Goal: Task Accomplishment & Management: Manage account settings

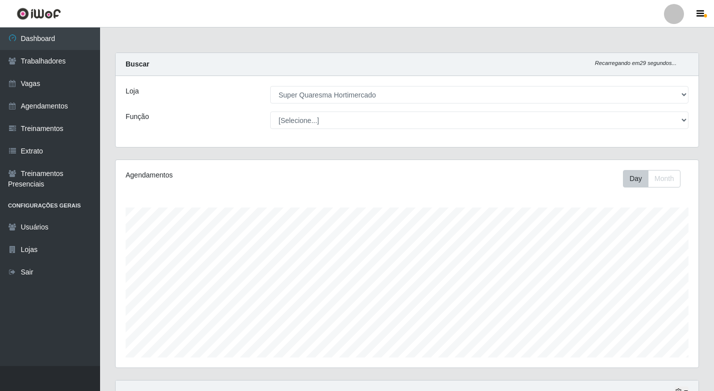
select select "511"
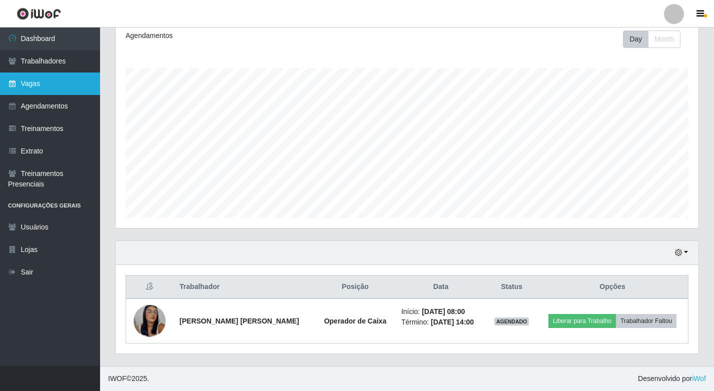
click at [24, 79] on link "Vagas" at bounding box center [50, 84] width 100 height 23
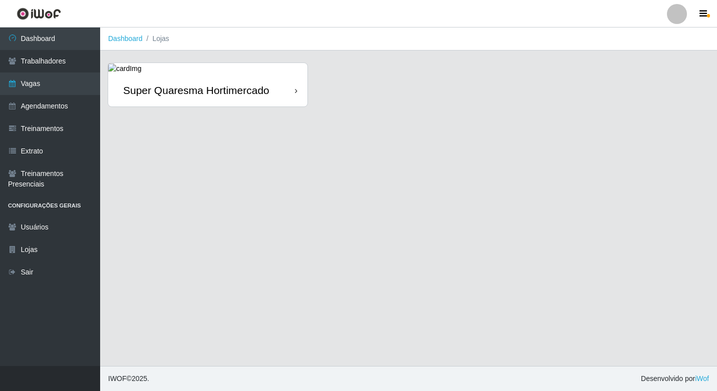
click at [153, 67] on link "Super Quaresma Hortimercado" at bounding box center [207, 85] width 199 height 44
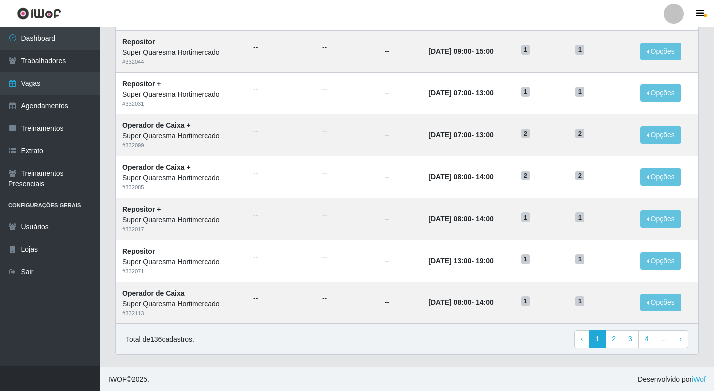
scroll to position [457, 0]
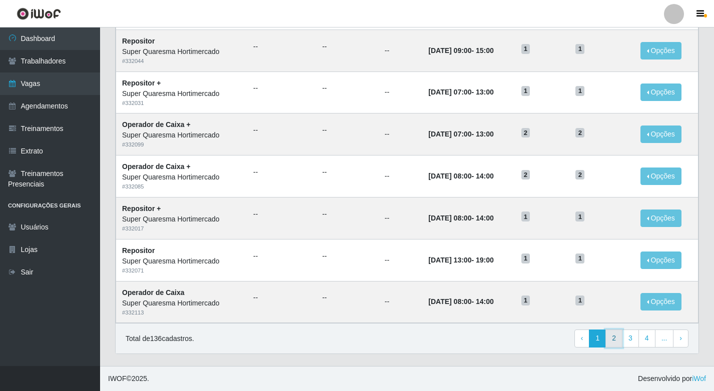
click at [621, 337] on link "2" at bounding box center [614, 339] width 17 height 18
click at [635, 338] on link "4" at bounding box center [630, 339] width 17 height 18
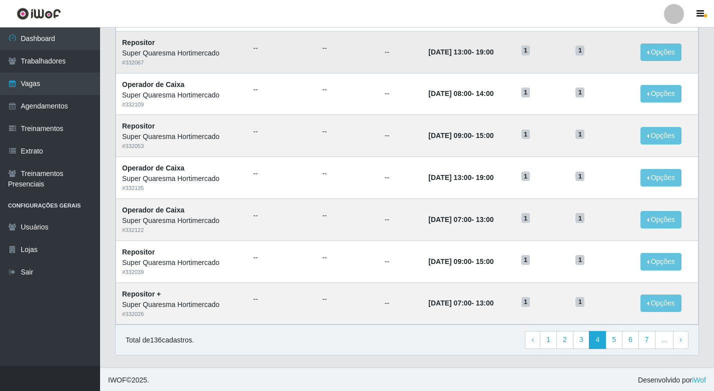
scroll to position [457, 0]
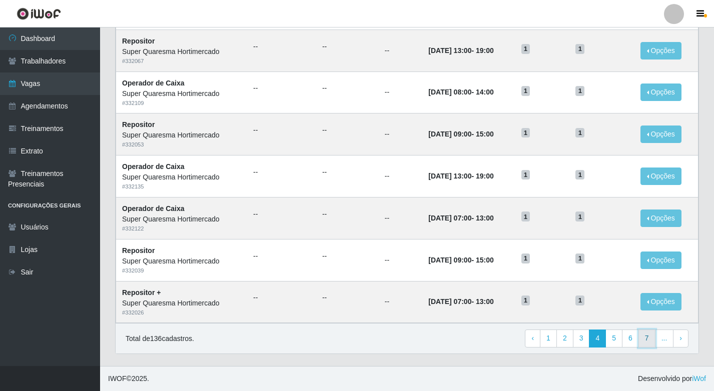
click at [652, 340] on link "7" at bounding box center [647, 339] width 17 height 18
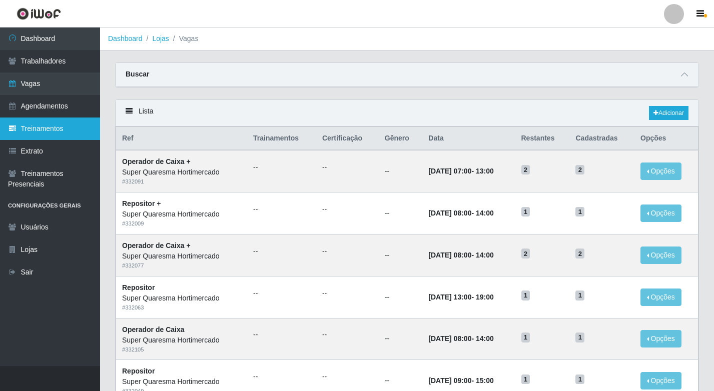
click at [39, 118] on link "Treinamentos" at bounding box center [50, 129] width 100 height 23
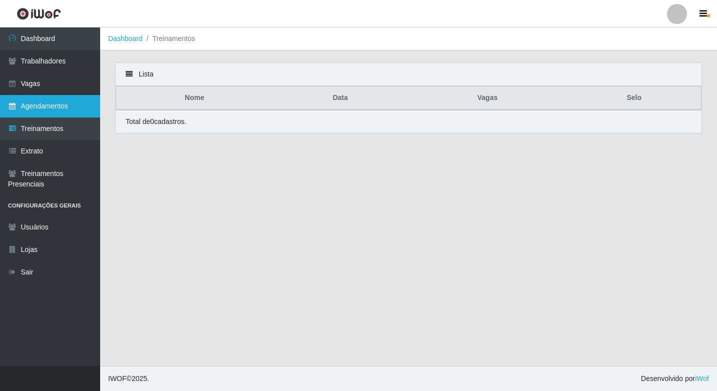
click at [50, 111] on link "Agendamentos" at bounding box center [50, 106] width 100 height 23
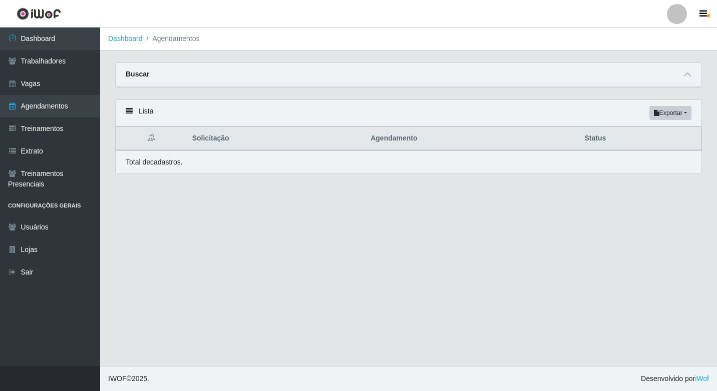
click at [679, 81] on div "Buscar" at bounding box center [409, 75] width 586 height 24
click at [687, 77] on icon at bounding box center [687, 74] width 7 height 7
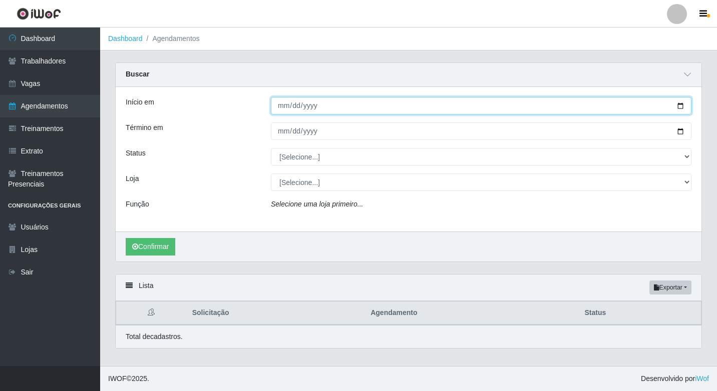
click at [285, 102] on input "Início em" at bounding box center [481, 106] width 420 height 18
type input "0025-08-22"
click at [126, 238] on button "Confirmar" at bounding box center [151, 247] width 50 height 18
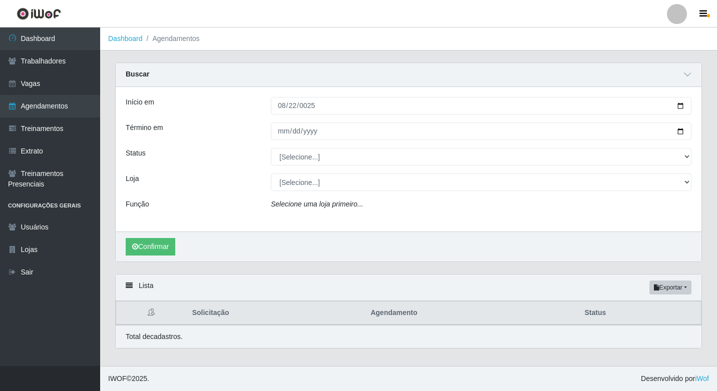
click at [270, 134] on div at bounding box center [481, 132] width 436 height 18
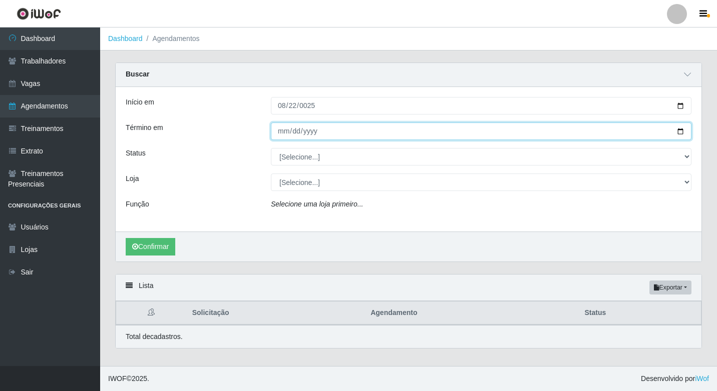
click at [284, 134] on input "Término em" at bounding box center [481, 132] width 420 height 18
type input "[DATE]"
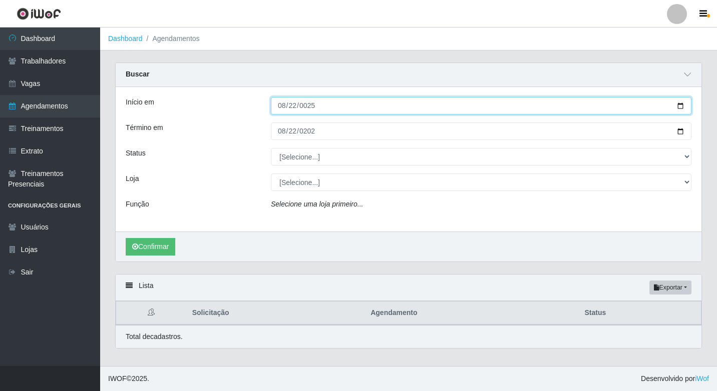
click at [311, 105] on input "0025-08-22" at bounding box center [481, 106] width 420 height 18
type input "[DATE]"
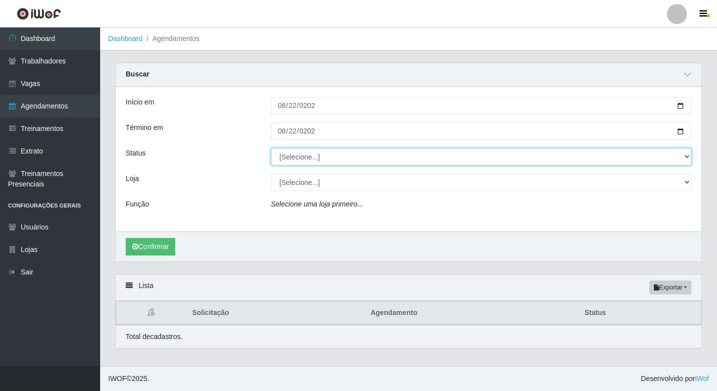
click at [313, 155] on select "[Selecione...] AGENDADO AGUARDANDO LIBERAR EM ANDAMENTO EM REVISÃO FINALIZADO C…" at bounding box center [481, 157] width 420 height 18
select select "AGENDADO"
click at [271, 149] on select "[Selecione...] AGENDADO AGUARDANDO LIBERAR EM ANDAMENTO EM REVISÃO FINALIZADO C…" at bounding box center [481, 157] width 420 height 18
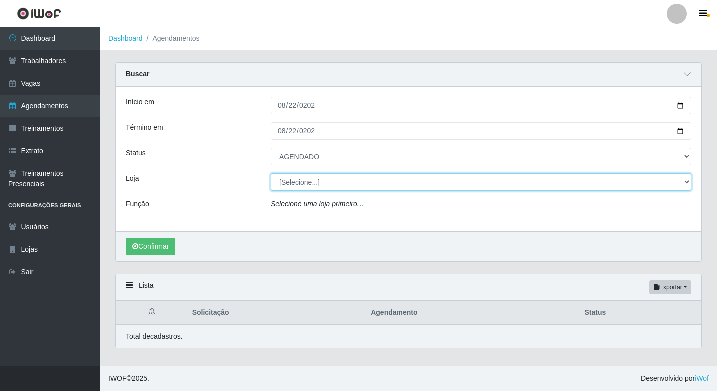
click at [293, 190] on select "[Selecione...] Super Quaresma Hortimercado" at bounding box center [481, 183] width 420 height 18
select select "511"
click at [271, 174] on select "[Selecione...] Super Quaresma Hortimercado" at bounding box center [481, 183] width 420 height 18
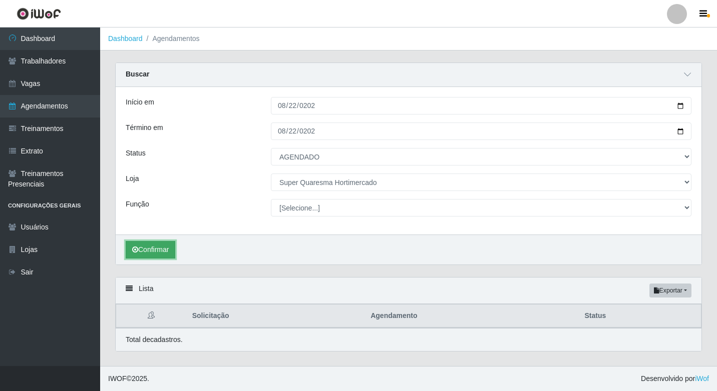
click at [151, 251] on button "Confirmar" at bounding box center [151, 250] width 50 height 18
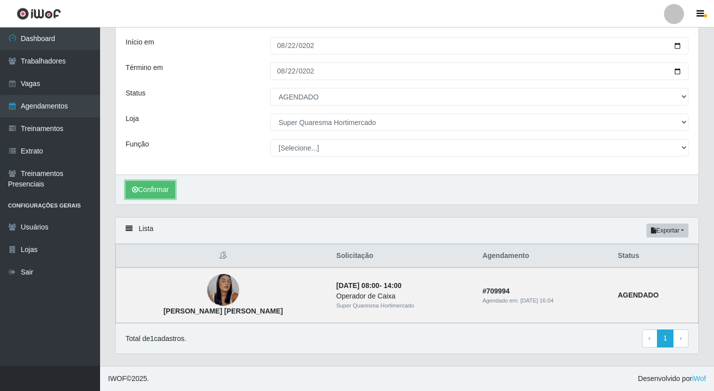
scroll to position [61, 0]
click at [435, 277] on td "[DATE] 08:00 - 14:00 Operador de Caixa Super Quaresma Hortimercado" at bounding box center [403, 296] width 146 height 56
click at [413, 320] on td "[DATE] 08:00 - 14:00 Operador de Caixa Super Quaresma Hortimercado" at bounding box center [403, 296] width 146 height 56
click at [194, 286] on td "[PERSON_NAME] [PERSON_NAME]" at bounding box center [223, 296] width 215 height 56
click at [309, 292] on td "[PERSON_NAME] [PERSON_NAME]" at bounding box center [223, 296] width 215 height 56
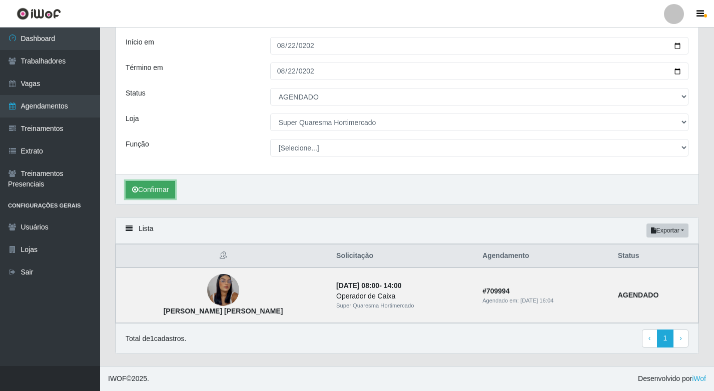
click at [145, 190] on button "Confirmar" at bounding box center [151, 190] width 50 height 18
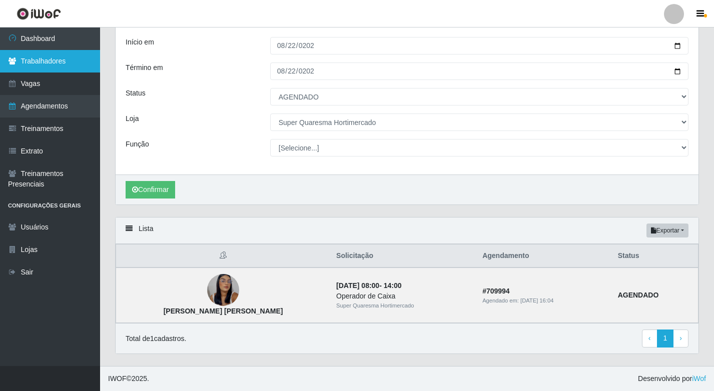
click at [47, 65] on link "Trabalhadores" at bounding box center [50, 61] width 100 height 23
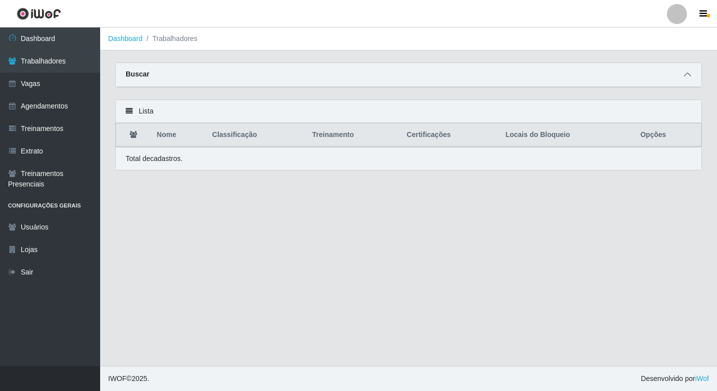
click at [683, 75] on span at bounding box center [687, 75] width 12 height 12
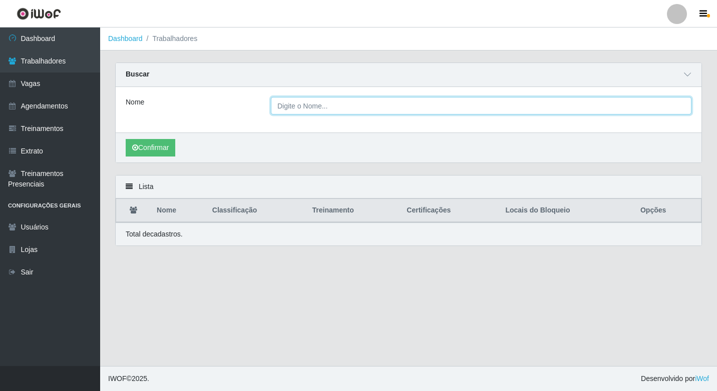
click at [304, 105] on input "Nome" at bounding box center [481, 106] width 420 height 18
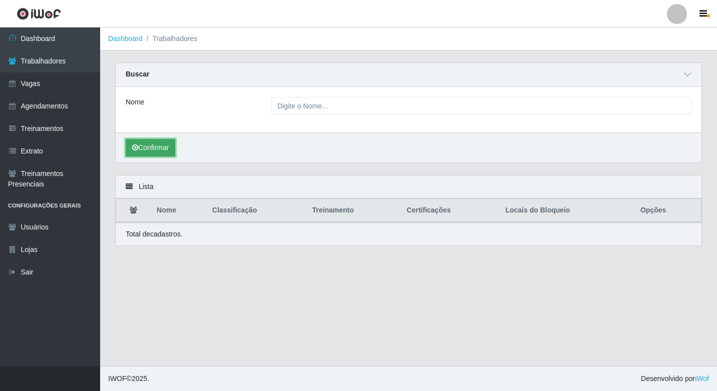
click at [163, 145] on button "Confirmar" at bounding box center [151, 148] width 50 height 18
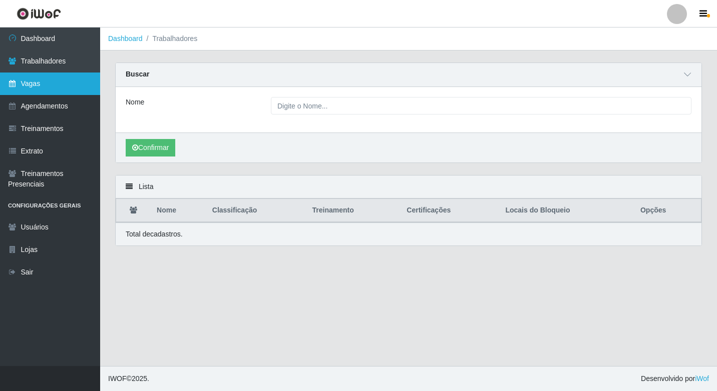
click at [66, 84] on link "Vagas" at bounding box center [50, 84] width 100 height 23
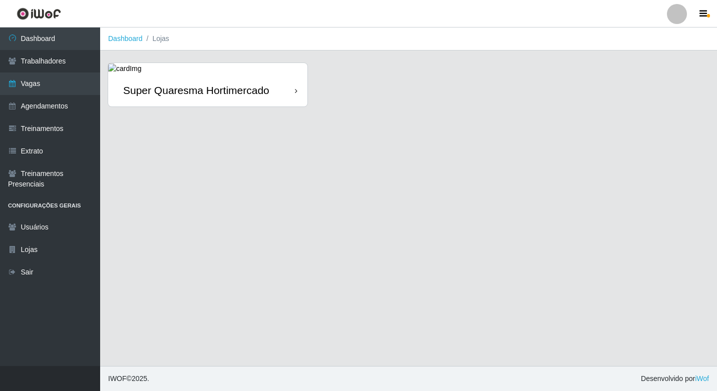
click at [226, 97] on div "Super Quaresma Hortimercado" at bounding box center [196, 90] width 146 height 13
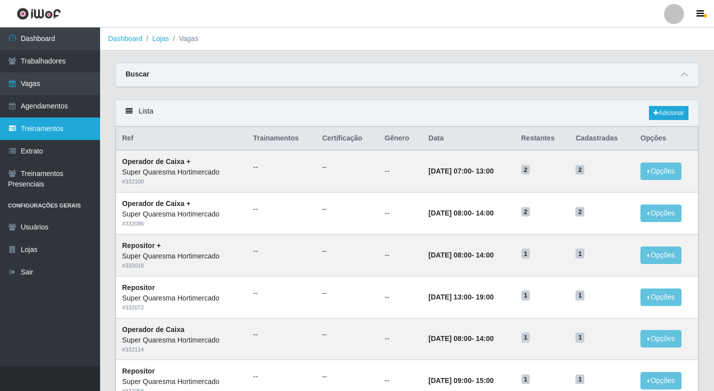
click at [42, 136] on link "Treinamentos" at bounding box center [50, 129] width 100 height 23
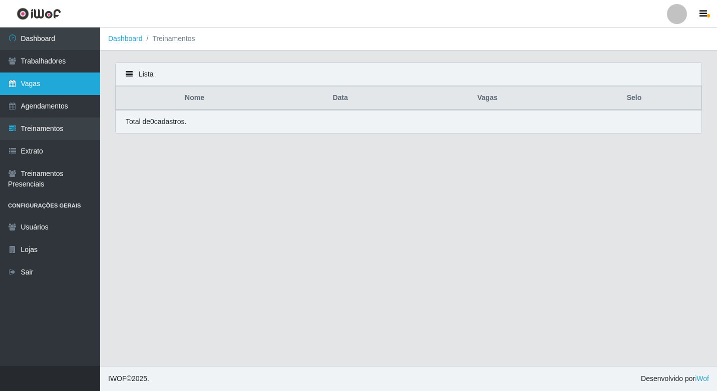
click at [47, 89] on link "Vagas" at bounding box center [50, 84] width 100 height 23
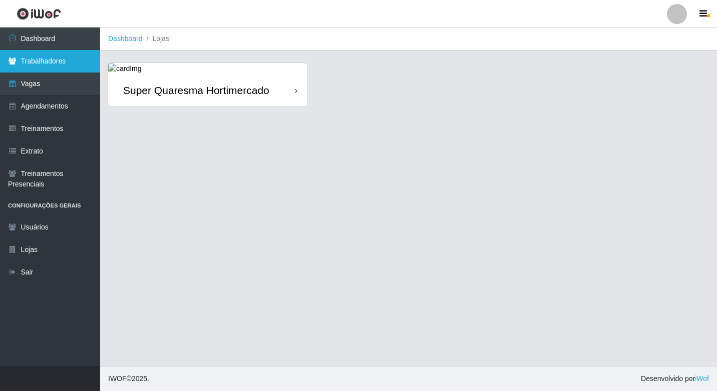
click at [63, 69] on link "Trabalhadores" at bounding box center [50, 61] width 100 height 23
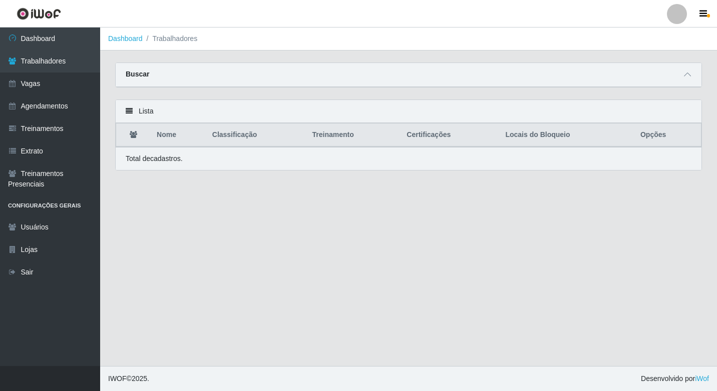
click at [689, 82] on div "Buscar" at bounding box center [409, 75] width 586 height 24
click at [688, 74] on icon at bounding box center [687, 74] width 7 height 7
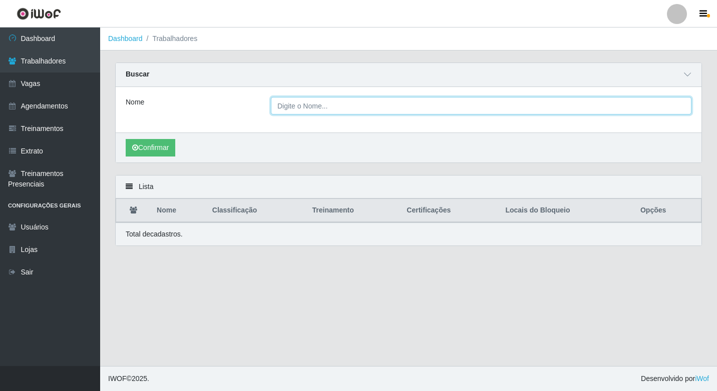
click at [336, 100] on input "Nome" at bounding box center [481, 106] width 420 height 18
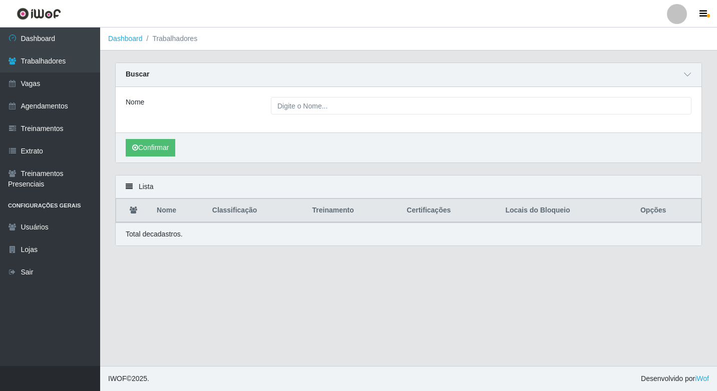
click at [140, 193] on div "Lista" at bounding box center [409, 187] width 586 height 23
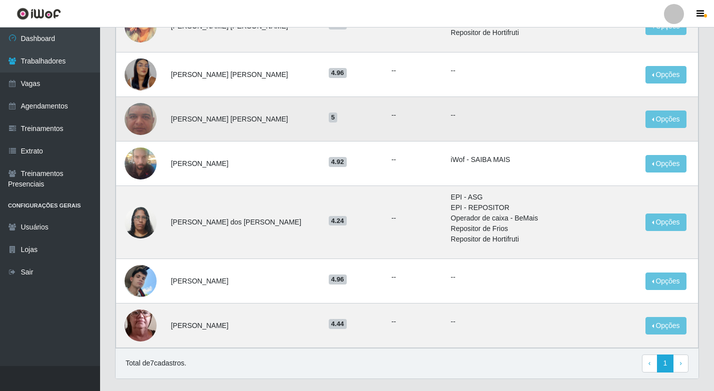
scroll to position [248, 0]
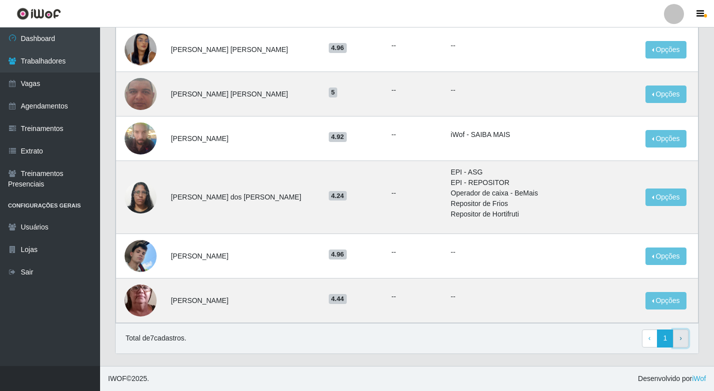
click at [682, 344] on link "› Next" at bounding box center [681, 339] width 16 height 18
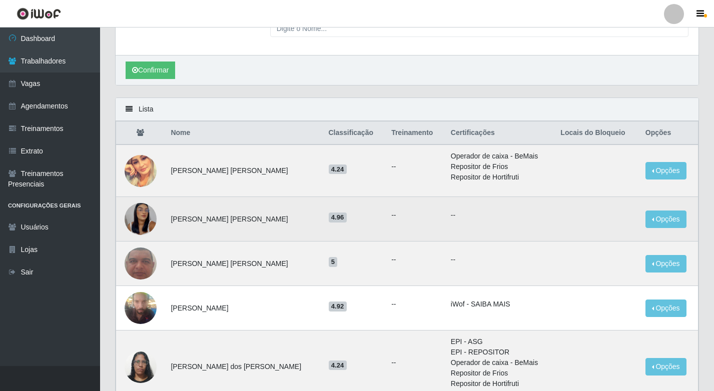
scroll to position [98, 0]
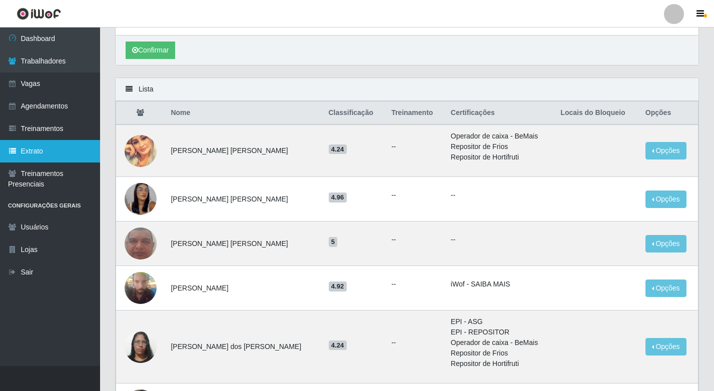
click at [36, 150] on link "Extrato" at bounding box center [50, 151] width 100 height 23
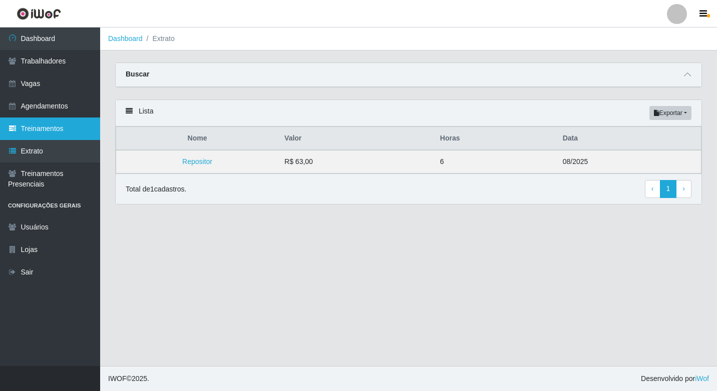
click at [37, 130] on link "Treinamentos" at bounding box center [50, 129] width 100 height 23
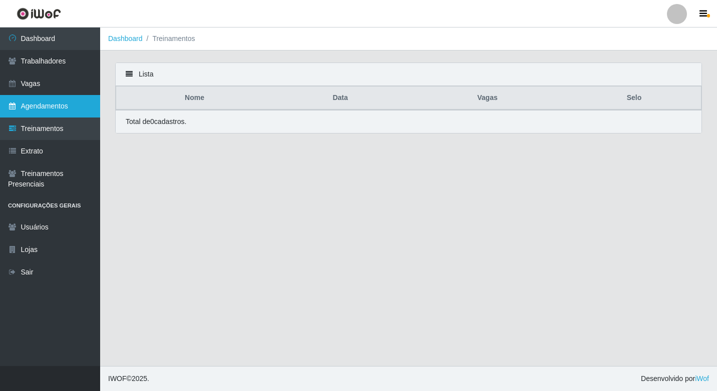
click at [40, 104] on link "Agendamentos" at bounding box center [50, 106] width 100 height 23
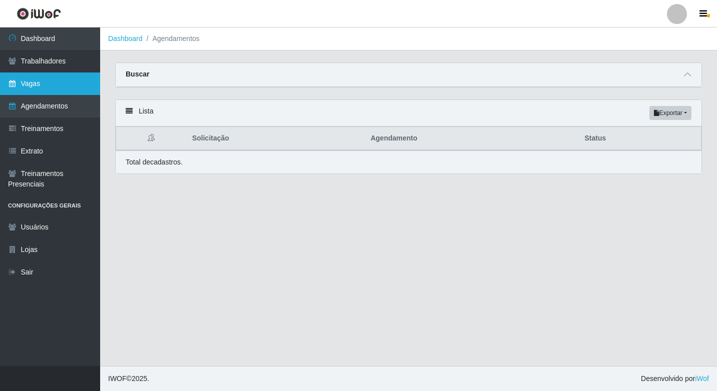
click at [39, 87] on link "Vagas" at bounding box center [50, 84] width 100 height 23
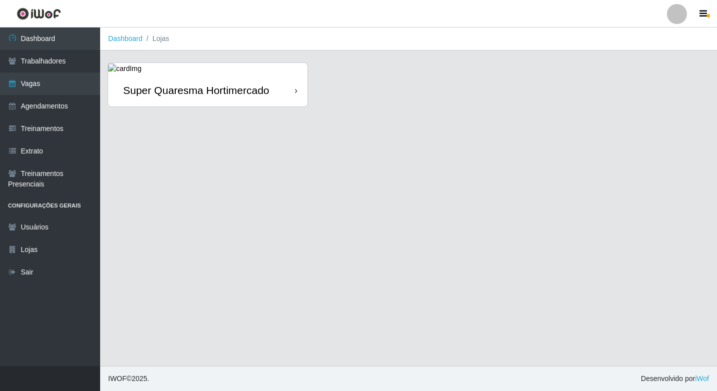
click at [252, 99] on div "Super Quaresma Hortimercado" at bounding box center [207, 90] width 199 height 33
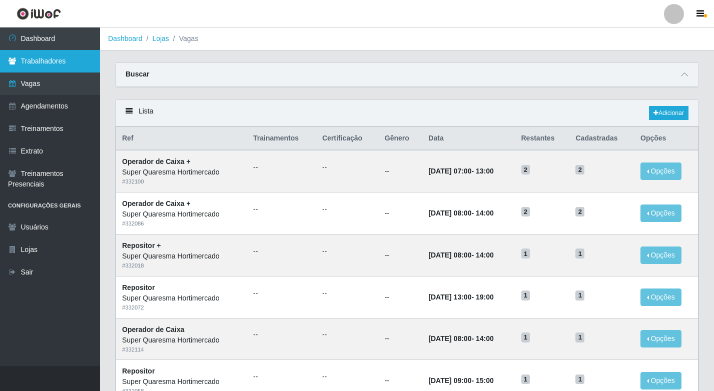
click at [35, 51] on link "Trabalhadores" at bounding box center [50, 61] width 100 height 23
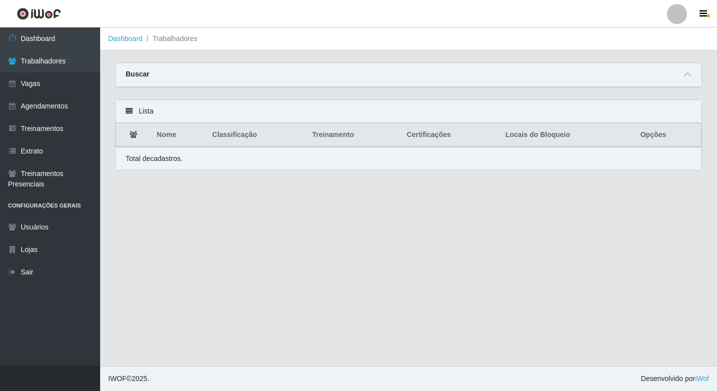
click at [143, 40] on li "Trabalhadores" at bounding box center [170, 39] width 55 height 11
click at [127, 40] on link "Dashboard" at bounding box center [125, 39] width 35 height 8
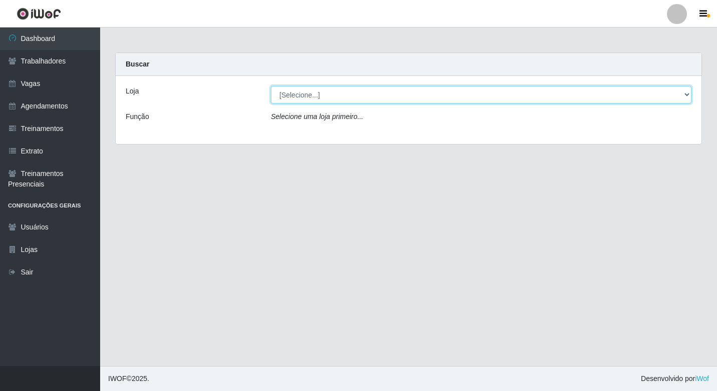
click at [279, 90] on select "[Selecione...] Super Quaresma Hortimercado" at bounding box center [481, 95] width 420 height 18
select select "511"
click at [271, 86] on select "[Selecione...] Super Quaresma Hortimercado" at bounding box center [481, 95] width 420 height 18
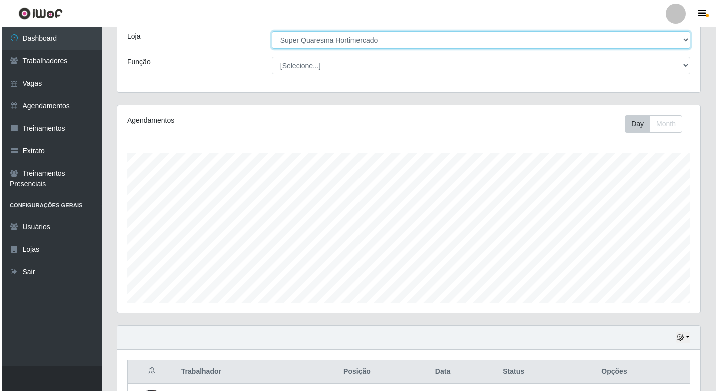
scroll to position [140, 0]
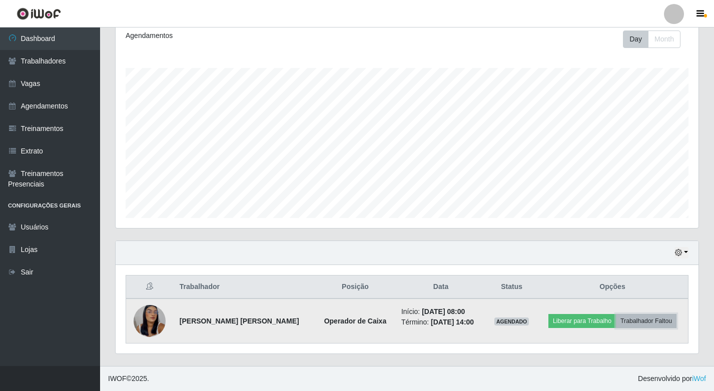
click at [650, 319] on button "Trabalhador Faltou" at bounding box center [646, 321] width 61 height 14
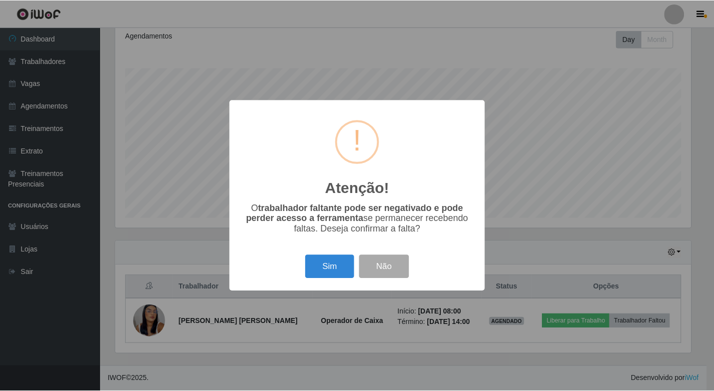
scroll to position [208, 578]
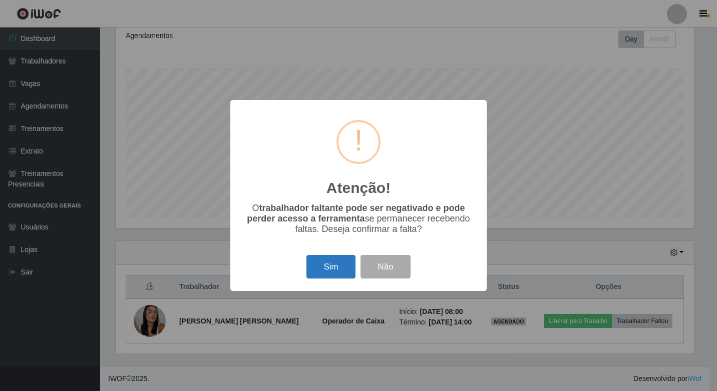
click at [330, 275] on button "Sim" at bounding box center [330, 267] width 49 height 24
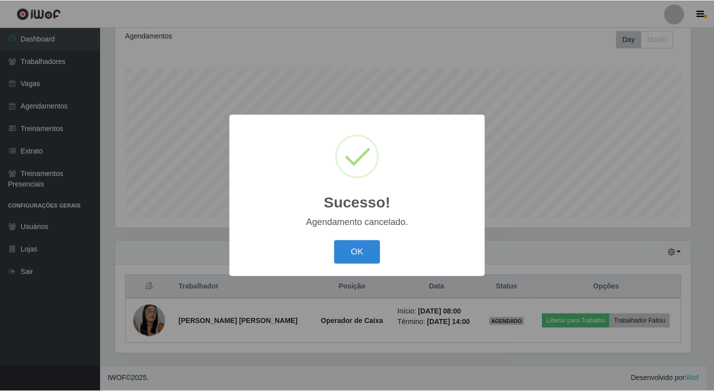
scroll to position [95, 0]
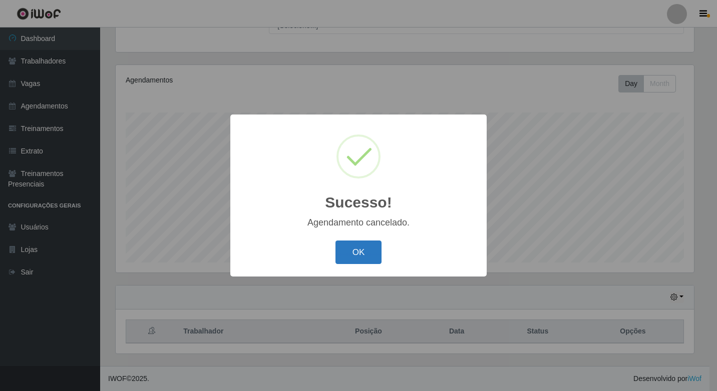
click at [349, 244] on button "OK" at bounding box center [358, 253] width 47 height 24
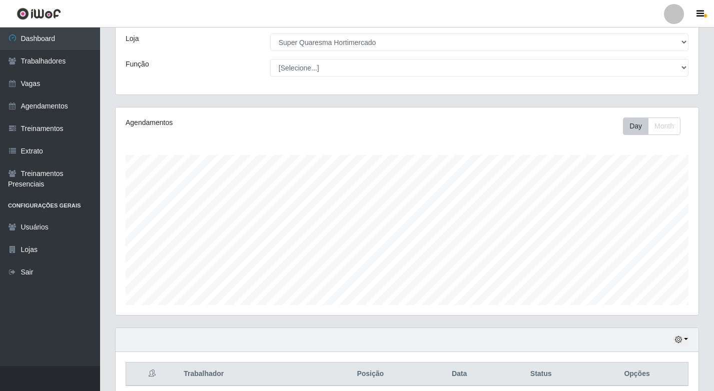
scroll to position [0, 0]
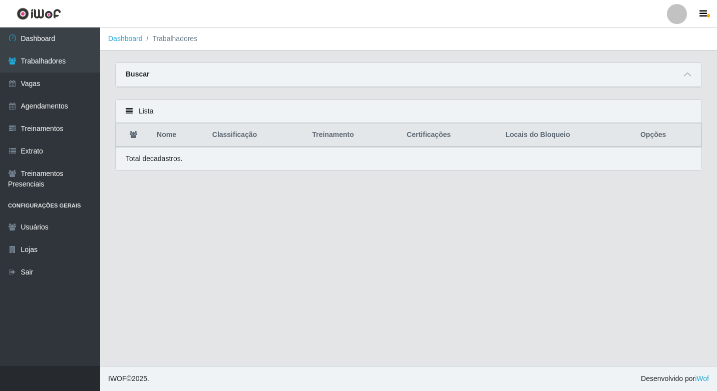
click at [647, 119] on div "Lista" at bounding box center [409, 111] width 586 height 23
